Goal: Check status: Check status

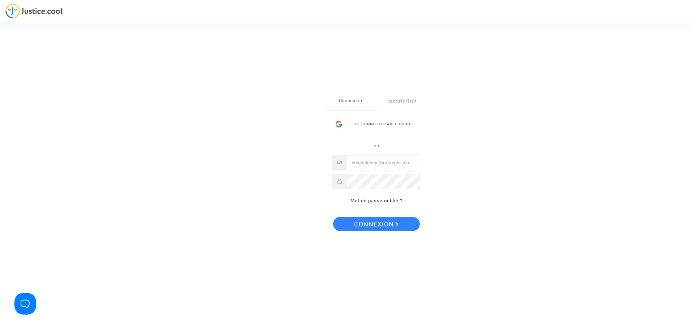
click at [394, 169] on input "Email" at bounding box center [383, 163] width 73 height 14
type input "[EMAIL_ADDRESS][DOMAIN_NAME]"
click at [333, 216] on button "Connexion" at bounding box center [376, 223] width 87 height 14
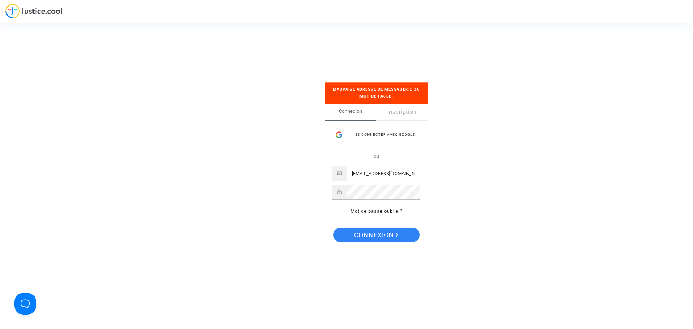
click at [333, 227] on button "Connexion" at bounding box center [376, 234] width 87 height 14
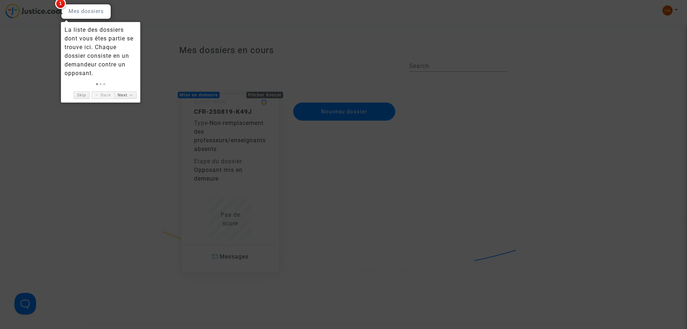
click at [54, 14] on div at bounding box center [343, 164] width 687 height 329
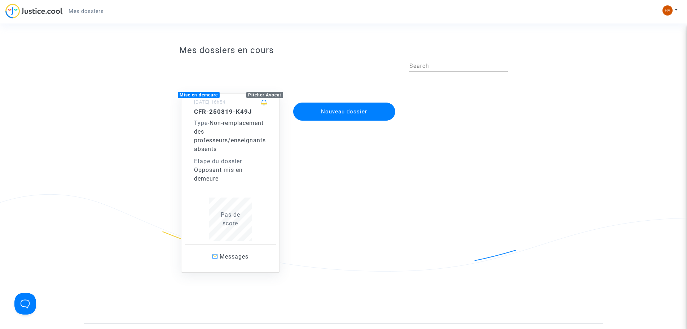
click at [224, 160] on div "Etape du dossier" at bounding box center [230, 161] width 73 height 9
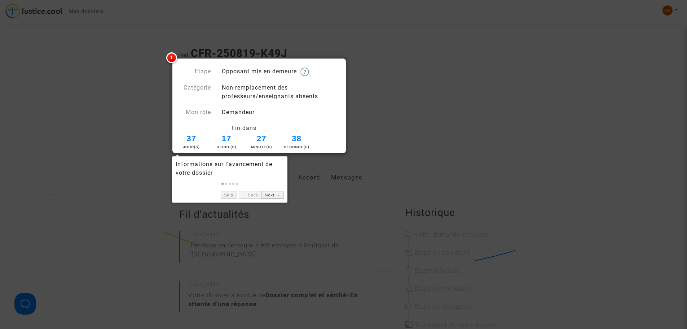
click at [267, 192] on link "Next →" at bounding box center [273, 195] width 22 height 8
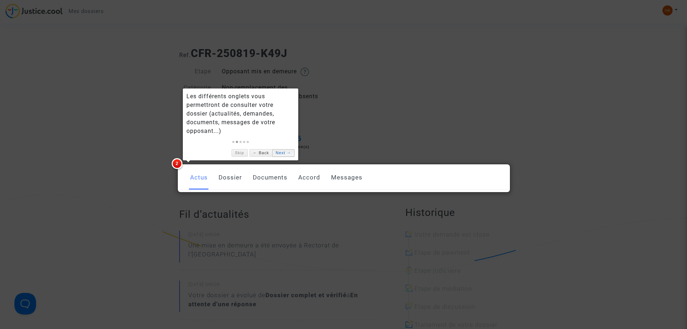
click at [283, 155] on link "Next →" at bounding box center [283, 153] width 22 height 8
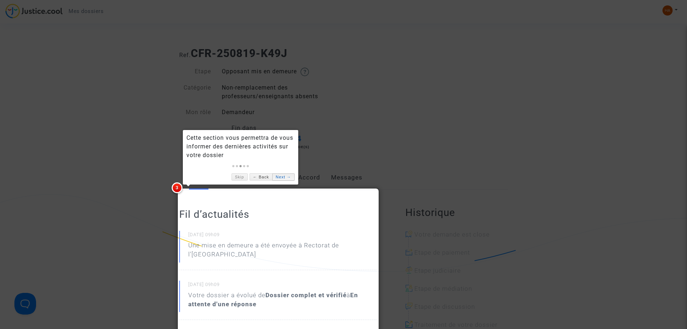
scroll to position [36, 0]
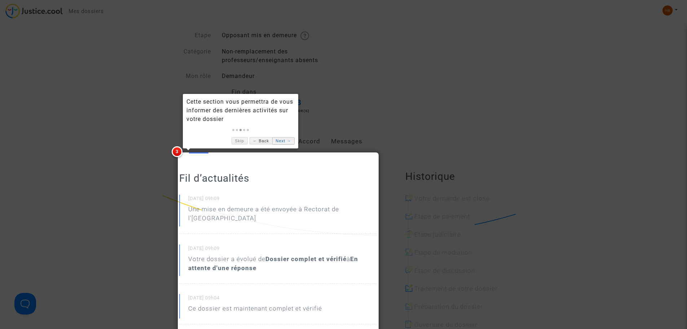
click at [280, 139] on link "Next →" at bounding box center [283, 141] width 22 height 8
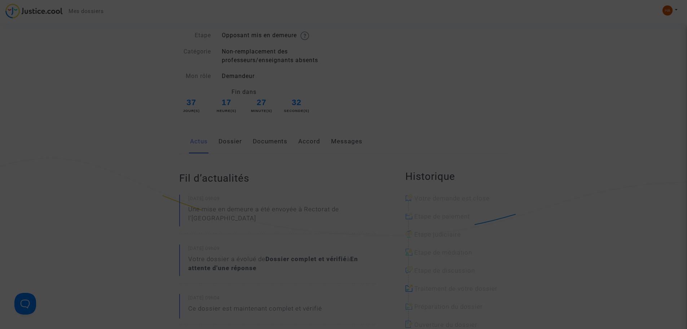
scroll to position [299, 0]
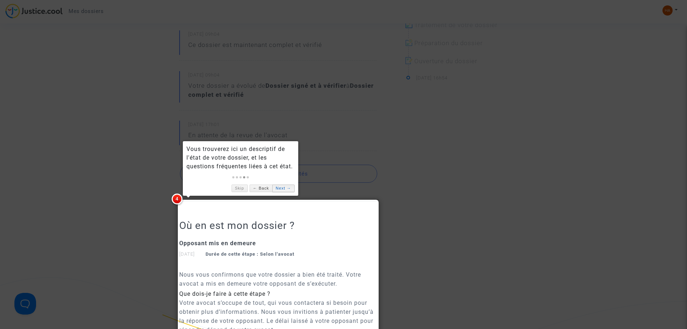
click at [288, 191] on link "Next →" at bounding box center [283, 188] width 22 height 8
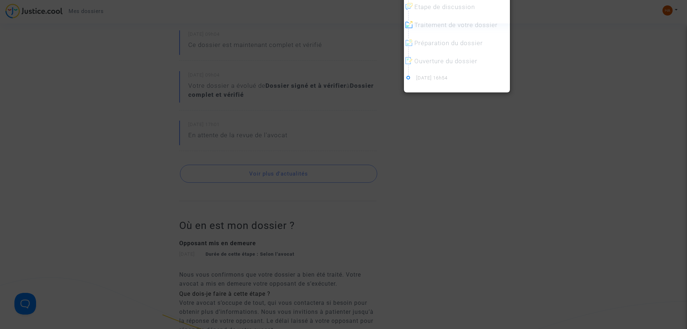
scroll to position [258, 0]
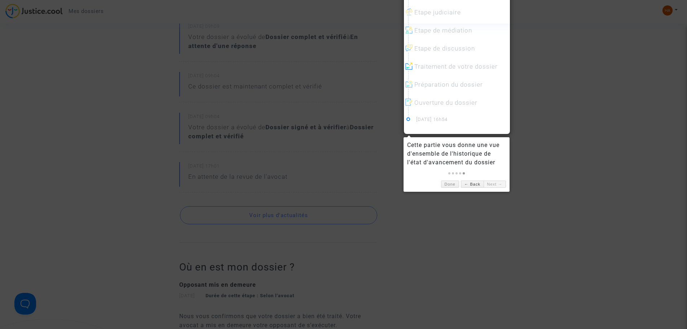
click at [507, 184] on div "Cette partie vous donne une vue d'ensemble de l'historique de l'état d'avanceme…" at bounding box center [457, 164] width 106 height 54
click at [502, 185] on link "Next →" at bounding box center [495, 184] width 22 height 8
click at [453, 185] on link "Done" at bounding box center [450, 184] width 18 height 8
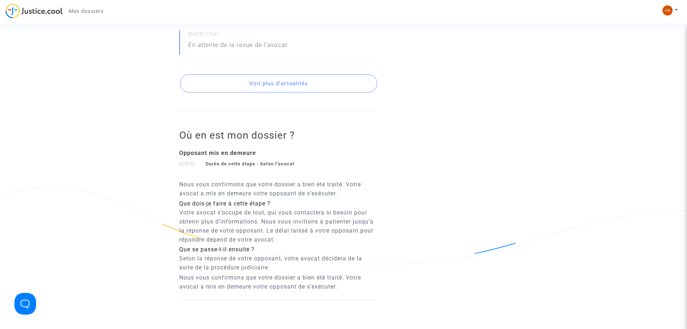
scroll to position [402, 0]
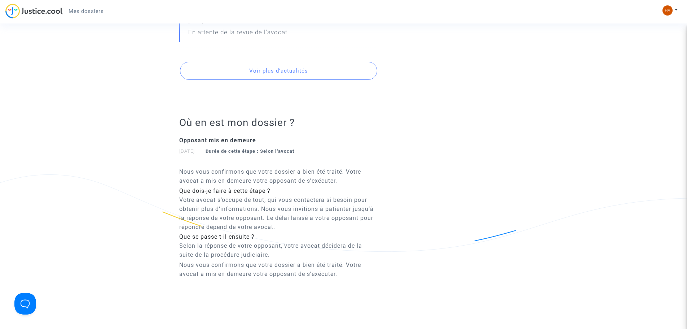
click at [297, 182] on p "Nous vous confirmons que votre dossier a bien été traité. Votre avocat a mis en…" at bounding box center [277, 176] width 197 height 18
drag, startPoint x: 180, startPoint y: 208, endPoint x: 392, endPoint y: 203, distance: 211.9
click at [392, 203] on div "Fil d’actualités 20/08/2025 - 09h09 Une mise en demeure a été envoyée à Rectora…" at bounding box center [287, 60] width 226 height 546
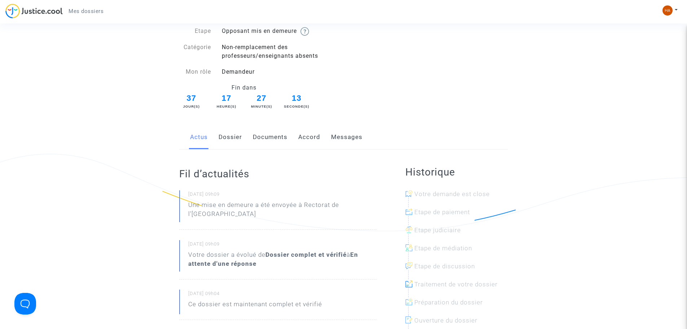
scroll to position [0, 0]
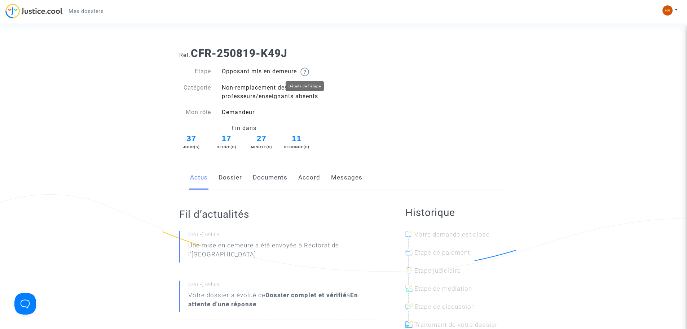
click at [307, 69] on img at bounding box center [305, 71] width 9 height 9
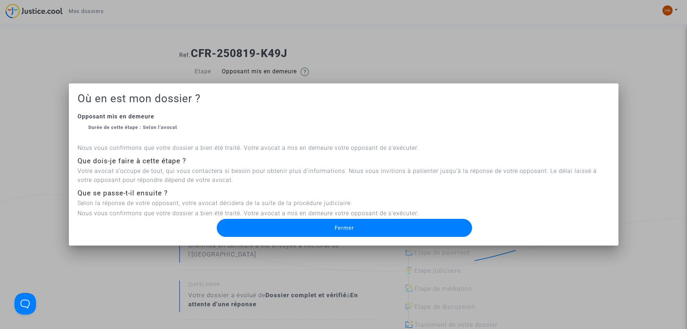
drag, startPoint x: 195, startPoint y: 170, endPoint x: 424, endPoint y: 181, distance: 229.4
click at [424, 181] on p "Votre avocat s’occupe de tout, qui vous contactera si besoin pour obtenir plus …" at bounding box center [344, 175] width 533 height 18
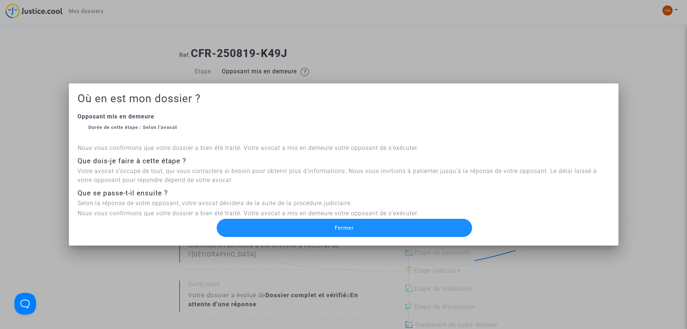
click at [316, 226] on button "Fermer" at bounding box center [344, 228] width 255 height 18
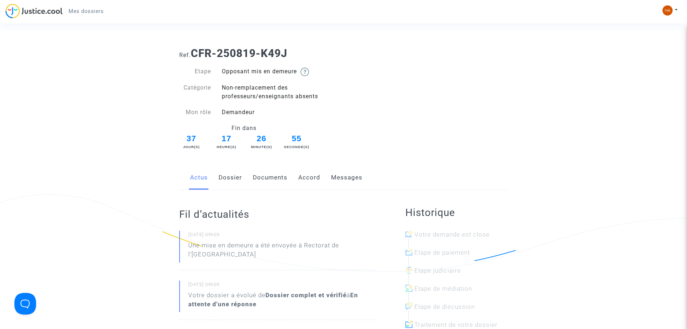
click at [182, 144] on span "37" at bounding box center [192, 138] width 26 height 12
drag, startPoint x: 184, startPoint y: 144, endPoint x: 325, endPoint y: 124, distance: 142.4
click at [324, 124] on div "Fin dans 37 Jour(s) 17 Heure(s) 26 Minute(s) 54 Seconde(s)" at bounding box center [259, 137] width 170 height 27
click at [226, 177] on link "Dossier" at bounding box center [230, 178] width 23 height 24
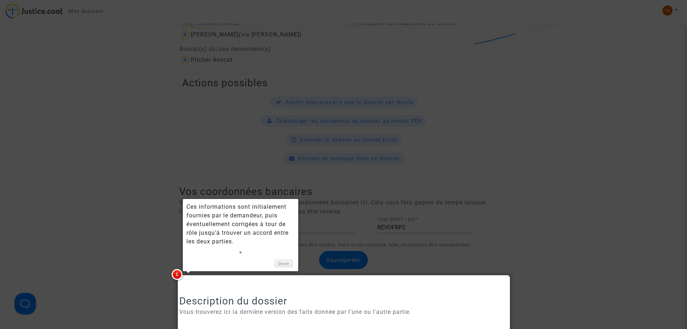
scroll to position [433, 0]
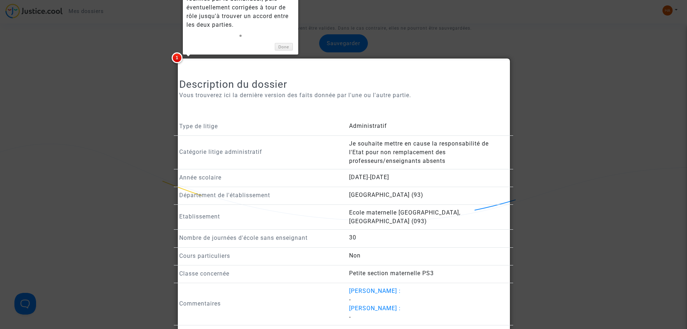
click at [264, 153] on p "Catégorie litige administratif" at bounding box center [258, 151] width 159 height 9
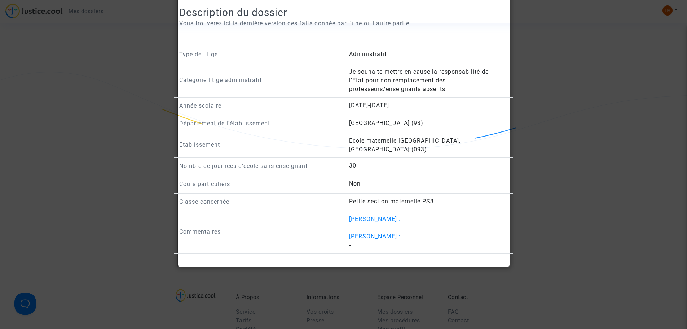
scroll to position [505, 0]
click at [555, 158] on div at bounding box center [343, 164] width 687 height 329
